Goal: Task Accomplishment & Management: Manage account settings

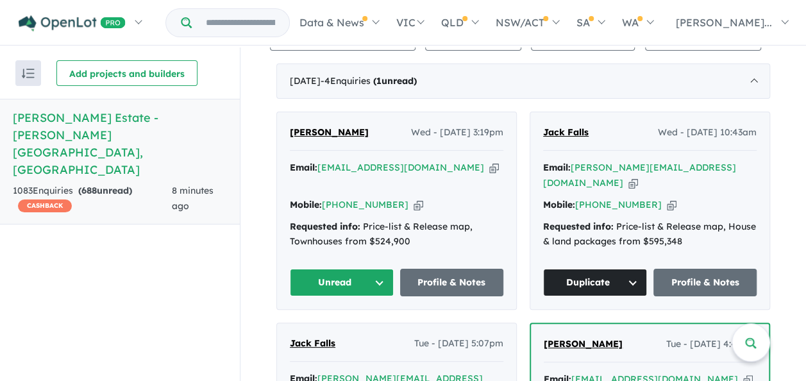
scroll to position [538, 0]
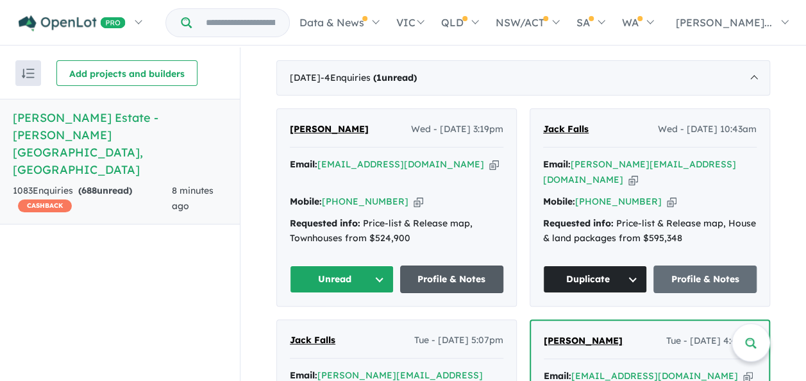
click at [447, 276] on link "Profile & Notes" at bounding box center [452, 280] width 104 height 28
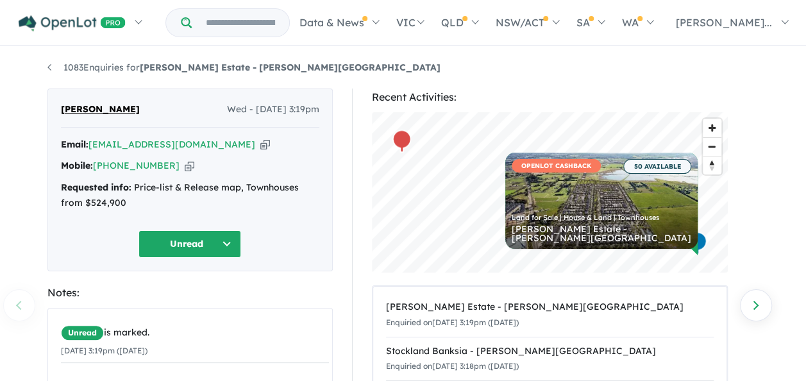
click at [232, 249] on button "Unread" at bounding box center [190, 244] width 103 height 28
click at [189, 295] on button "Assigned" at bounding box center [195, 304] width 112 height 30
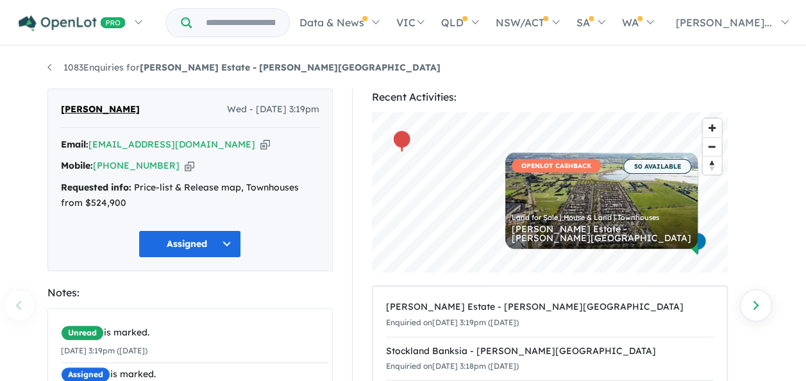
click at [232, 189] on div "Requested info: Price-list & Release map, Townhouses from $524,900" at bounding box center [190, 195] width 258 height 31
click at [95, 115] on span "[PERSON_NAME]" at bounding box center [100, 109] width 79 height 15
click at [748, 297] on link "Next enquiry" at bounding box center [756, 305] width 32 height 32
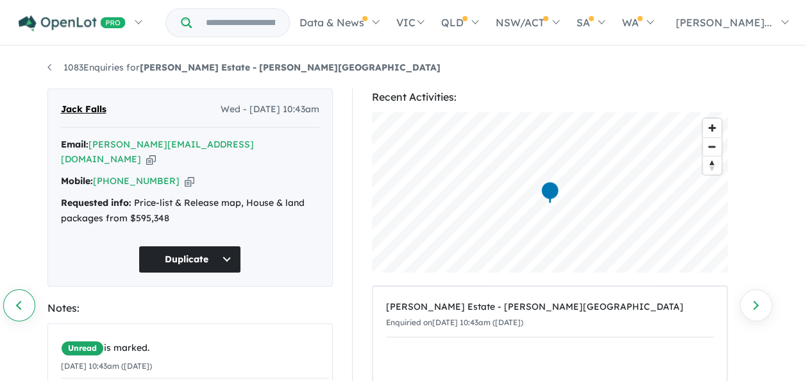
click at [15, 298] on link "Previous enquiry" at bounding box center [19, 305] width 32 height 32
